Goal: Task Accomplishment & Management: Complete application form

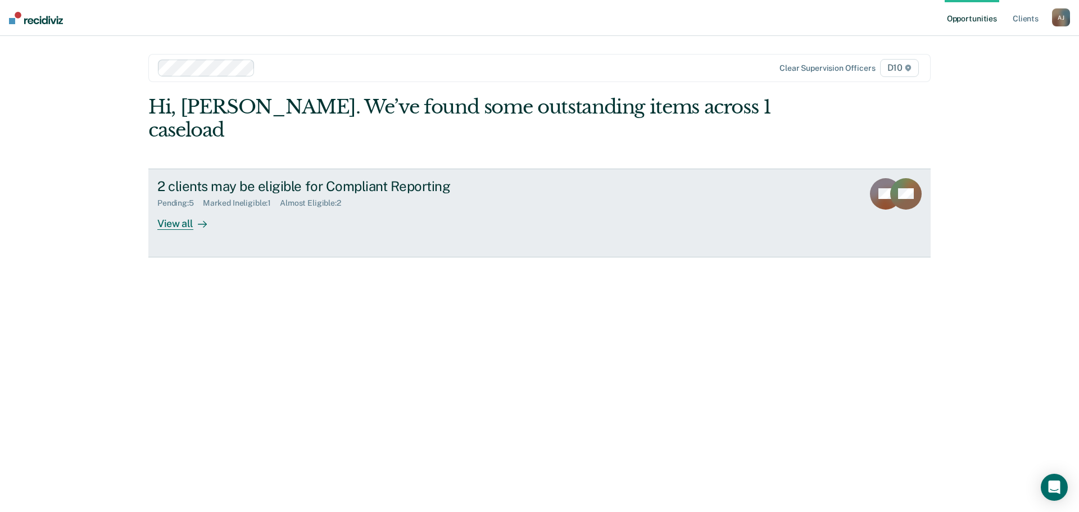
click at [267, 211] on div "2 clients may be eligible for Compliant Reporting Pending : 5 Marked Ineligible…" at bounding box center [368, 204] width 422 height 52
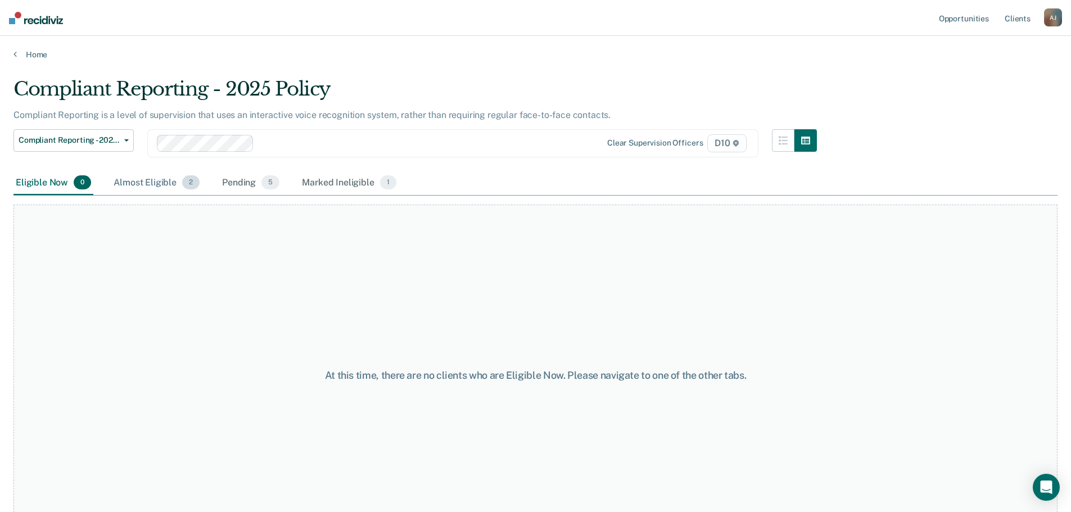
click at [134, 182] on div "Almost Eligible 2" at bounding box center [156, 183] width 91 height 25
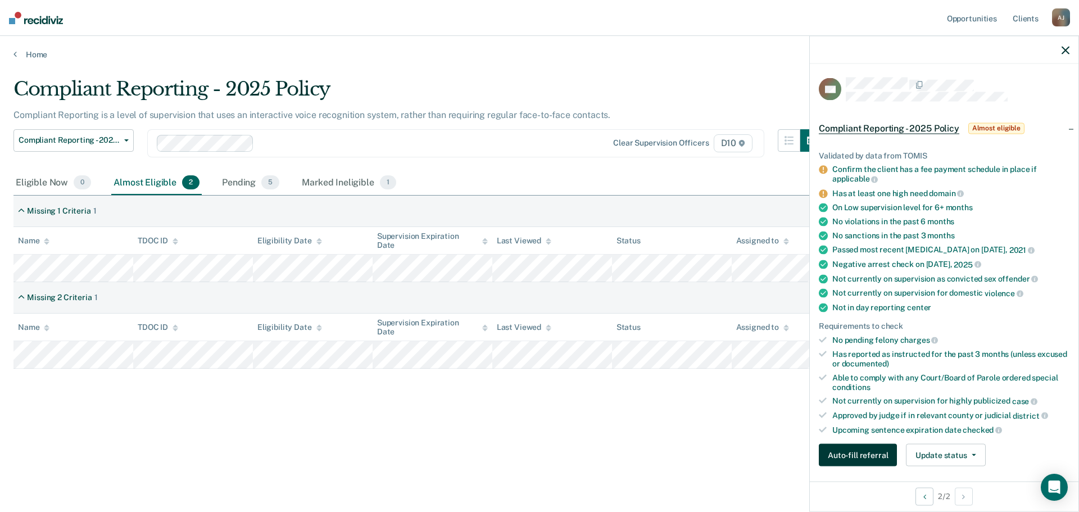
click at [880, 460] on button "Auto-fill referral" at bounding box center [858, 455] width 78 height 22
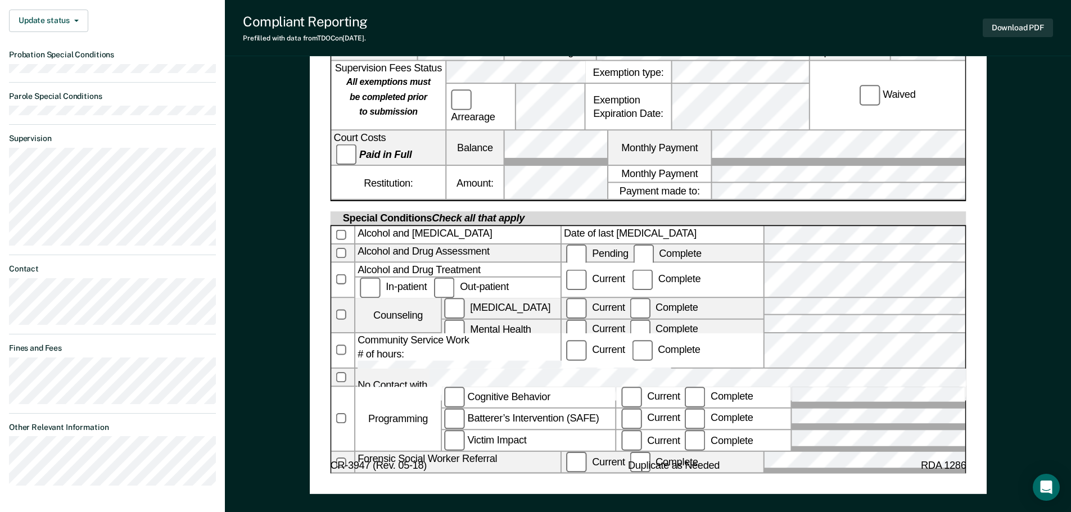
scroll to position [551, 0]
